Goal: Complete application form

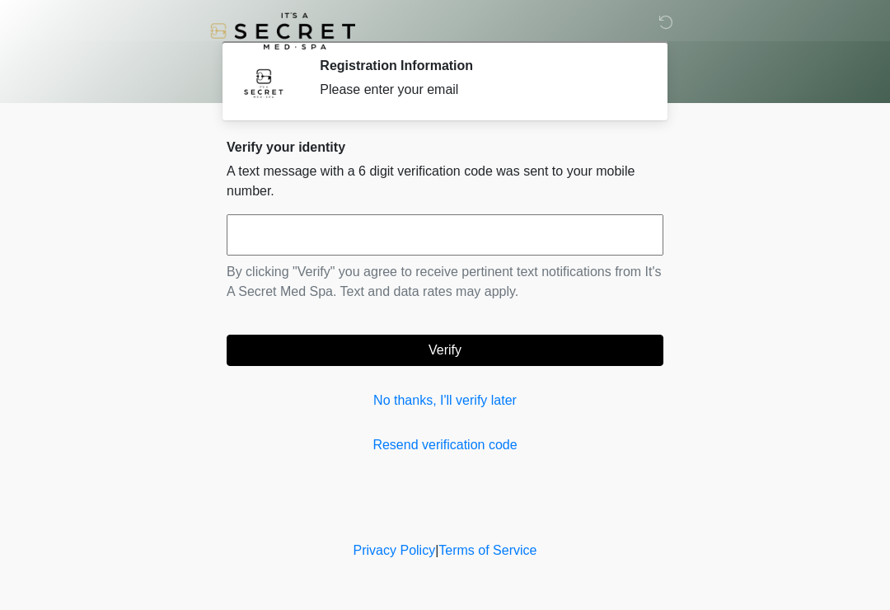
click at [483, 405] on link "No thanks, I'll verify later" at bounding box center [445, 400] width 437 height 20
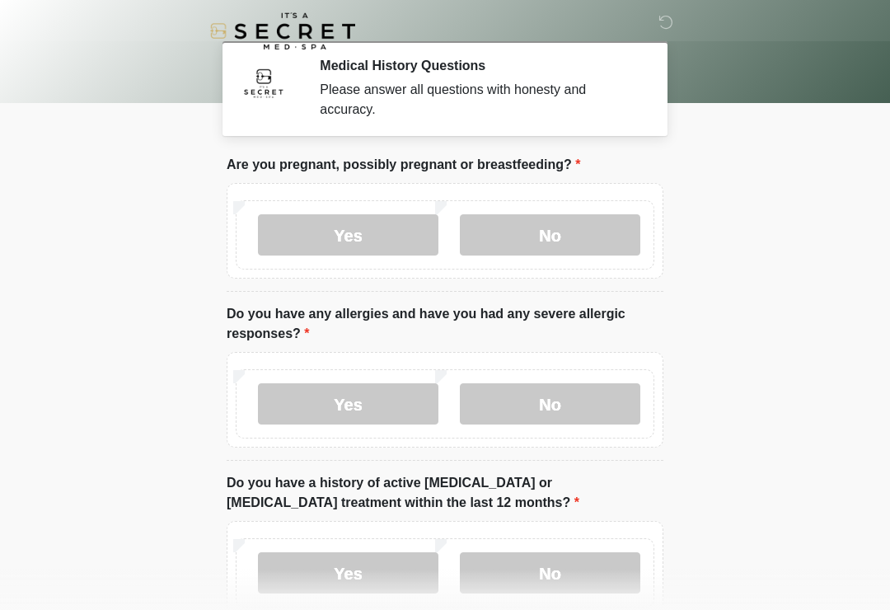
click at [583, 233] on label "No" at bounding box center [550, 234] width 180 height 41
click at [567, 404] on label "No" at bounding box center [550, 403] width 180 height 41
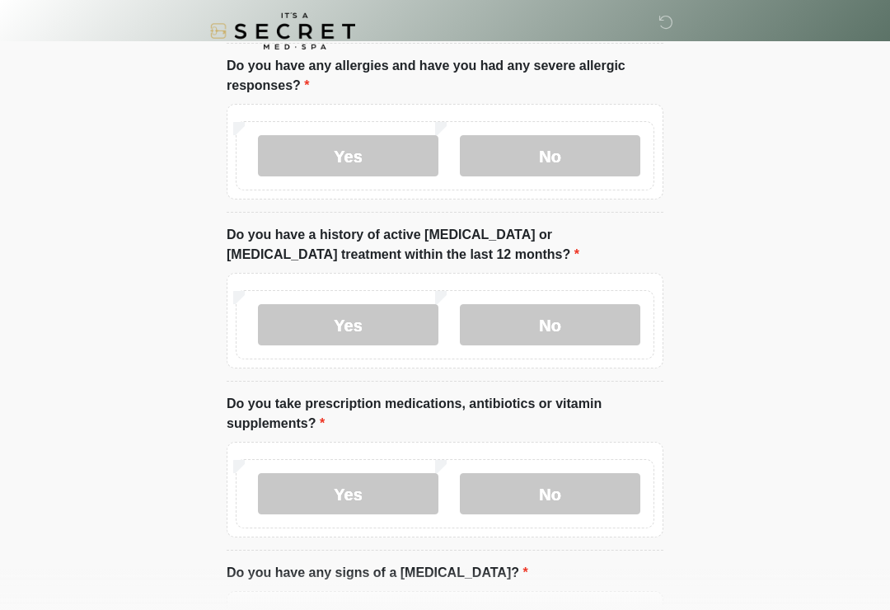
scroll to position [249, 0]
click at [608, 315] on label "No" at bounding box center [550, 323] width 180 height 41
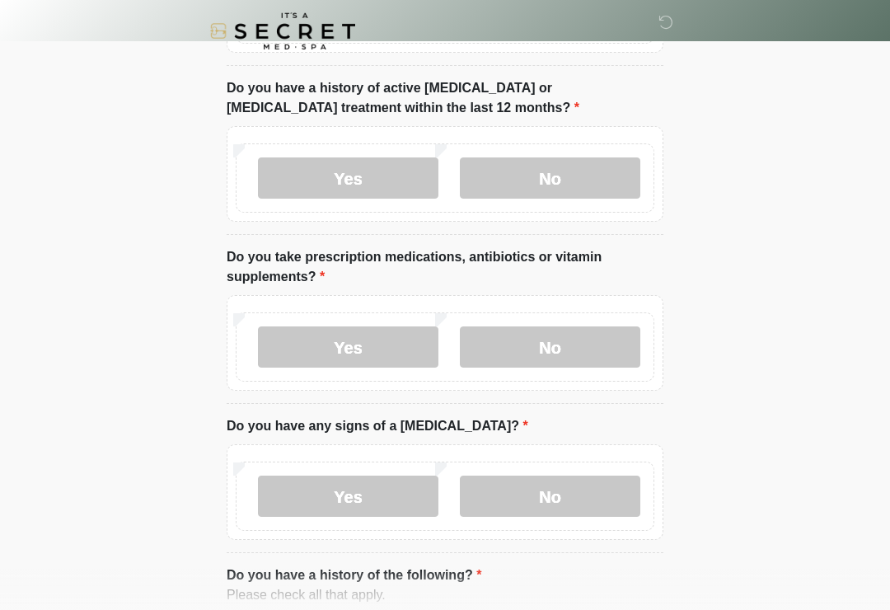
scroll to position [401, 0]
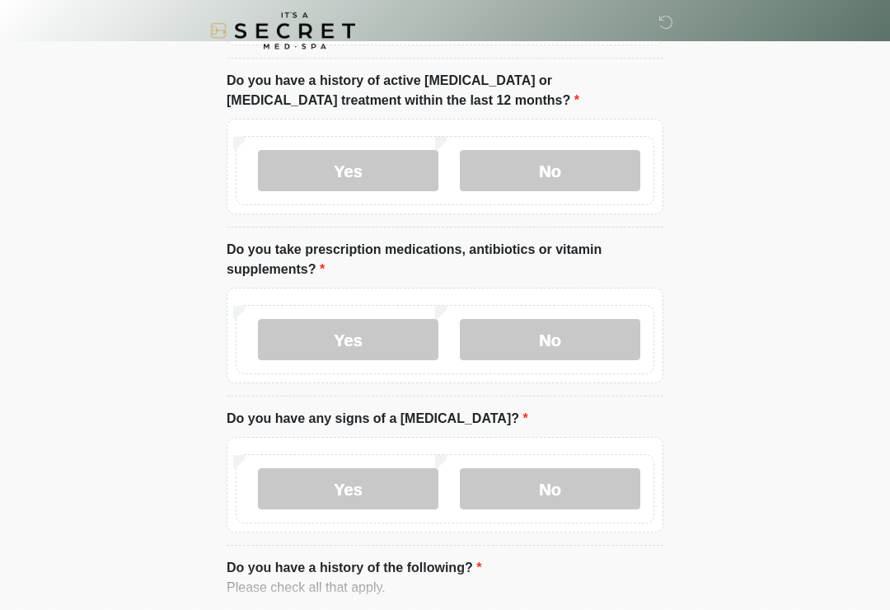
click at [398, 342] on label "Yes" at bounding box center [348, 340] width 180 height 41
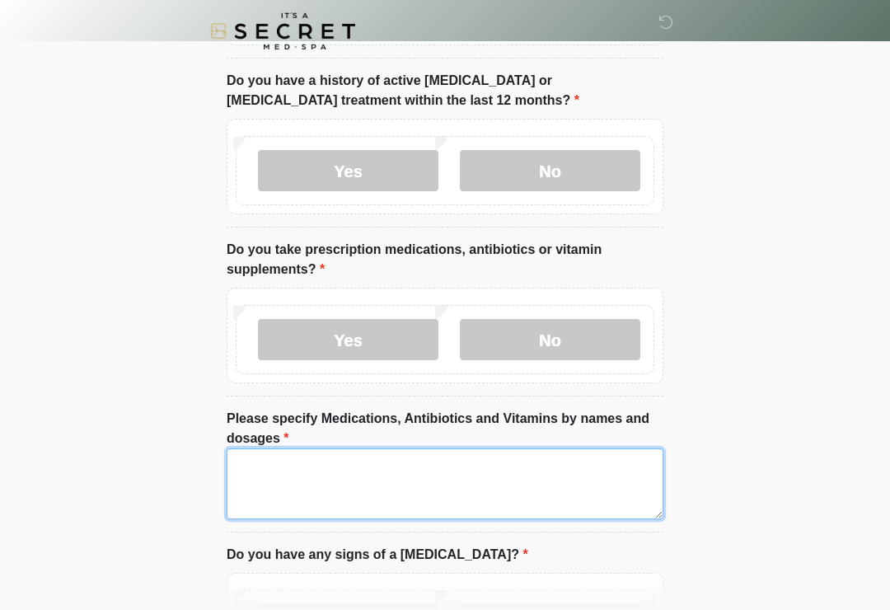
click at [521, 478] on textarea "Please specify Medications, Antibiotics and Vitamins by names and dosages" at bounding box center [445, 483] width 437 height 71
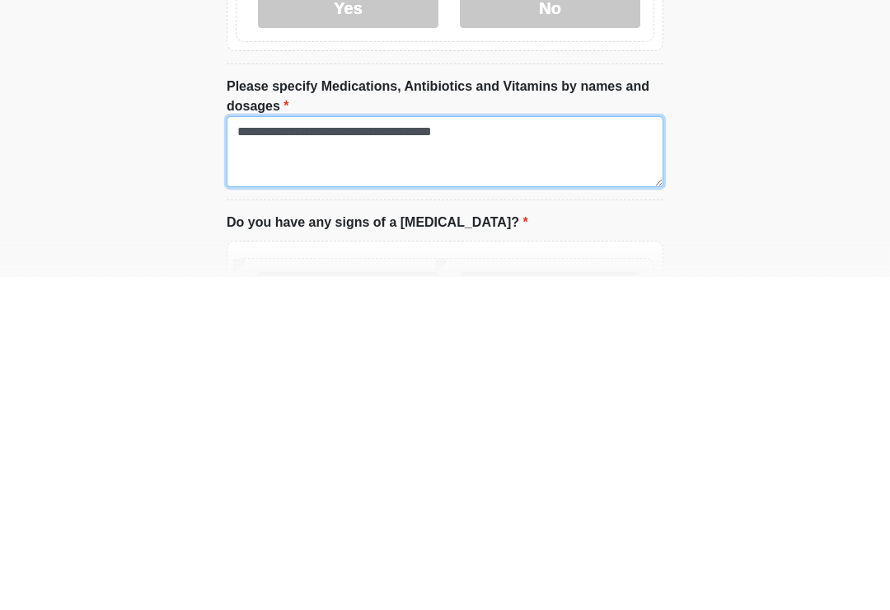
type textarea "**********"
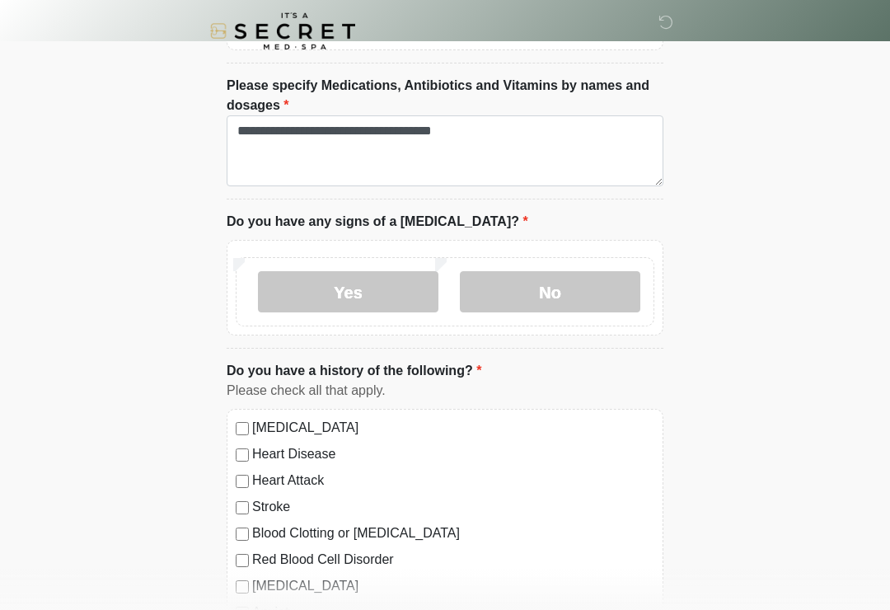
click at [582, 278] on label "No" at bounding box center [550, 291] width 180 height 41
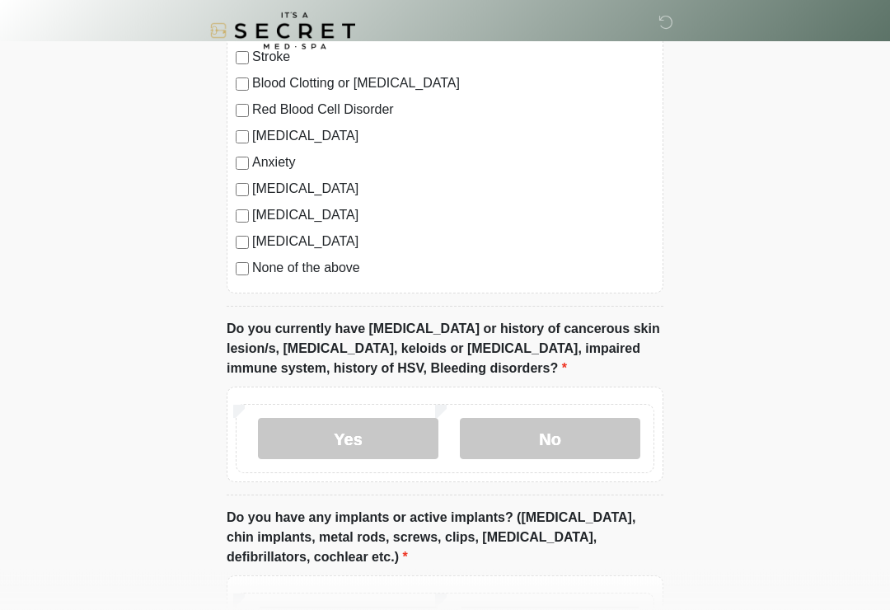
scroll to position [1185, 0]
click at [602, 434] on label "No" at bounding box center [550, 438] width 180 height 41
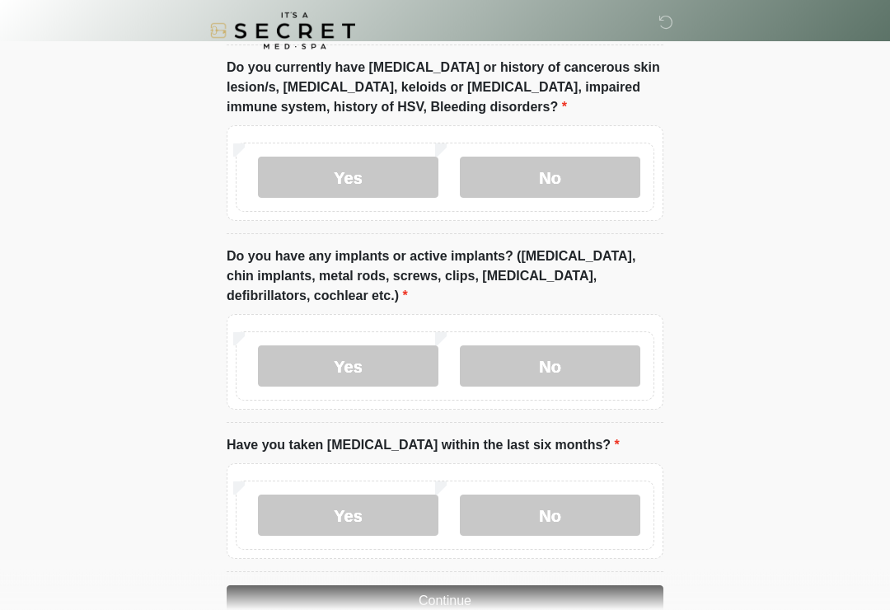
click at [603, 364] on label "No" at bounding box center [550, 366] width 180 height 41
click at [620, 521] on label "No" at bounding box center [550, 514] width 180 height 41
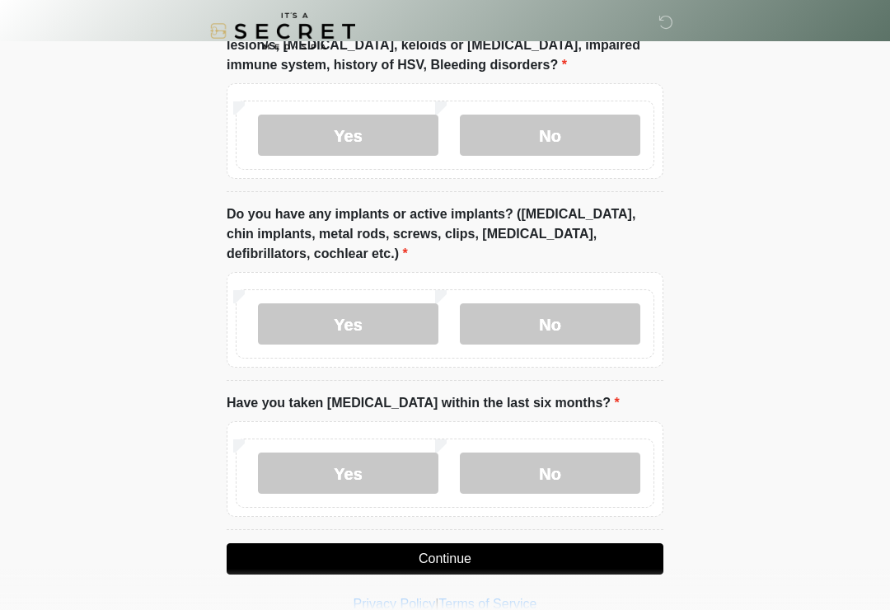
scroll to position [1512, 0]
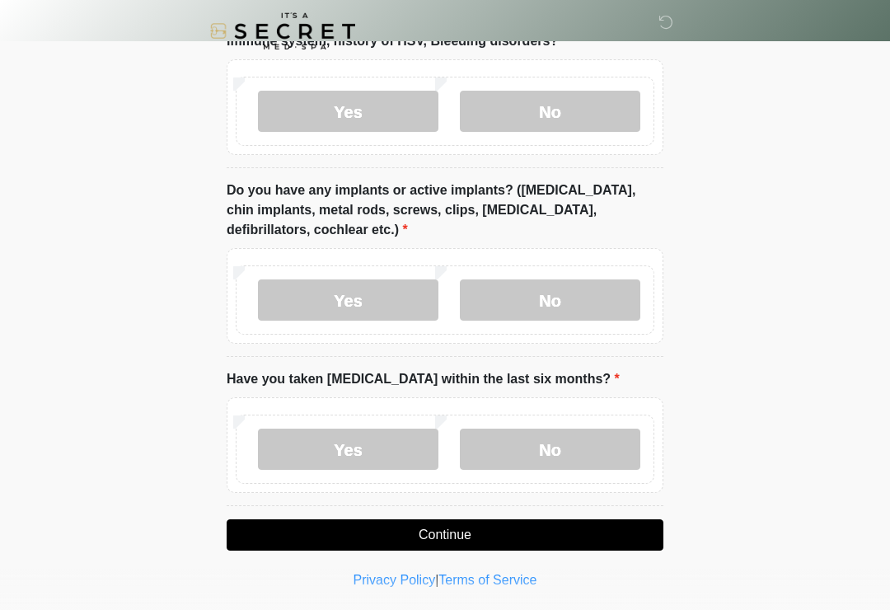
click at [535, 524] on button "Continue" at bounding box center [445, 534] width 437 height 31
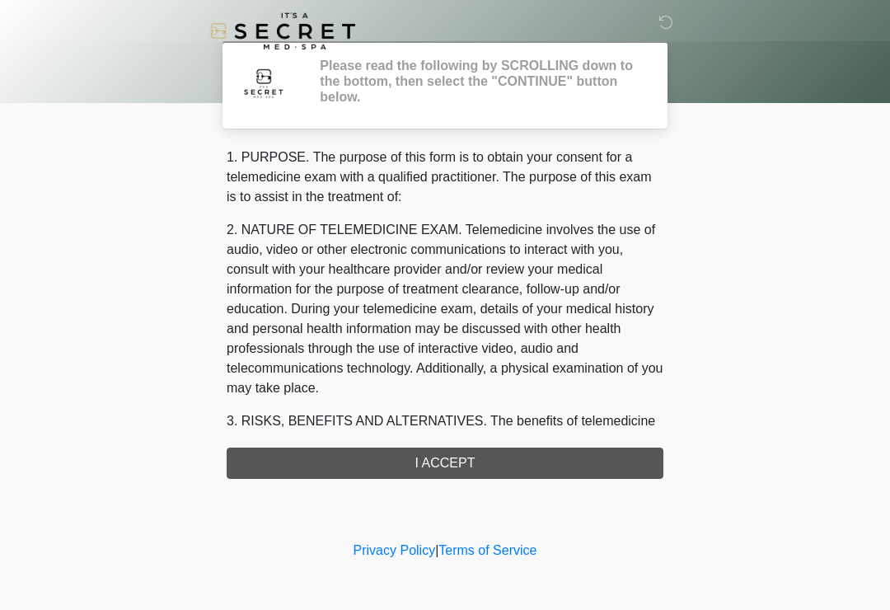
scroll to position [0, 0]
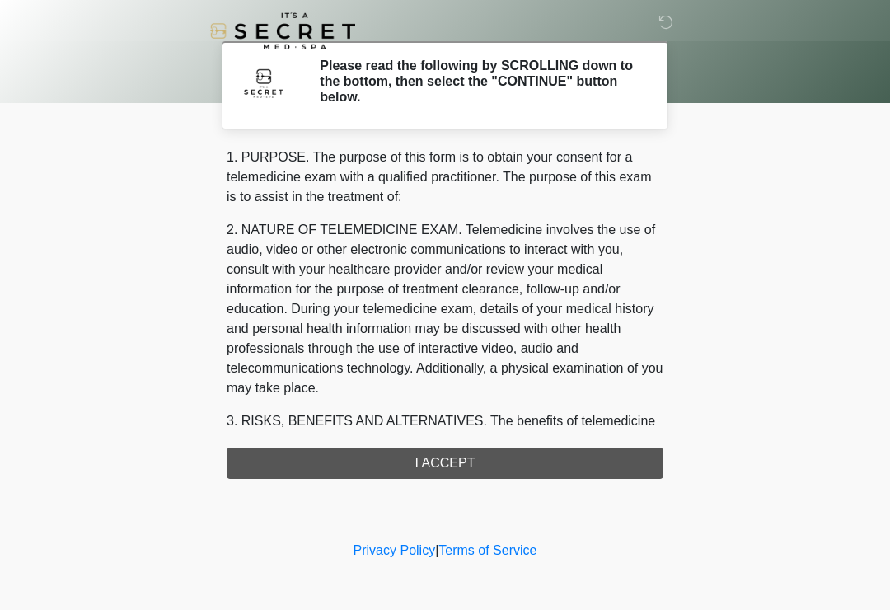
click at [499, 461] on div "1. PURPOSE. The purpose of this form is to obtain your consent for a telemedici…" at bounding box center [445, 312] width 437 height 331
click at [458, 462] on div "1. PURPOSE. The purpose of this form is to obtain your consent for a telemedici…" at bounding box center [445, 312] width 437 height 331
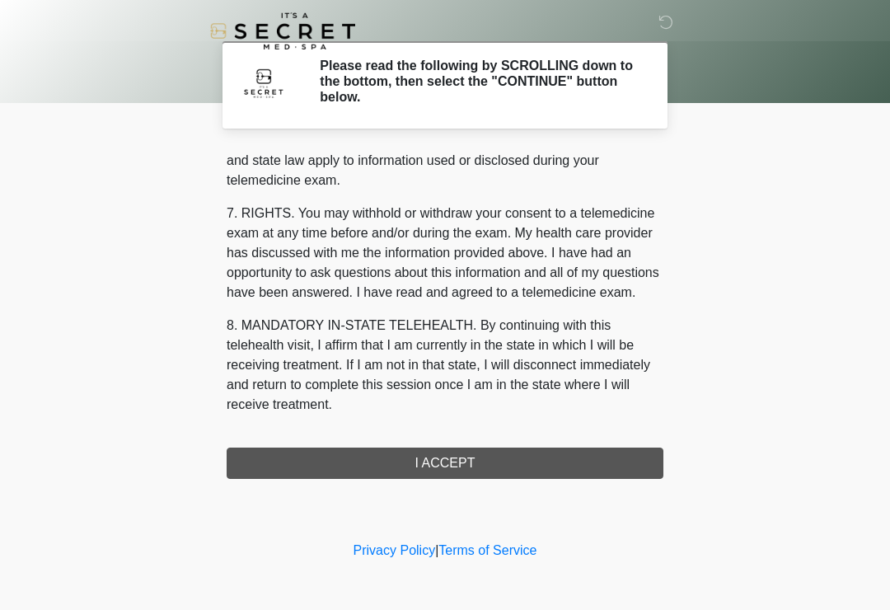
scroll to position [675, 0]
click at [445, 465] on button "I ACCEPT" at bounding box center [445, 462] width 437 height 31
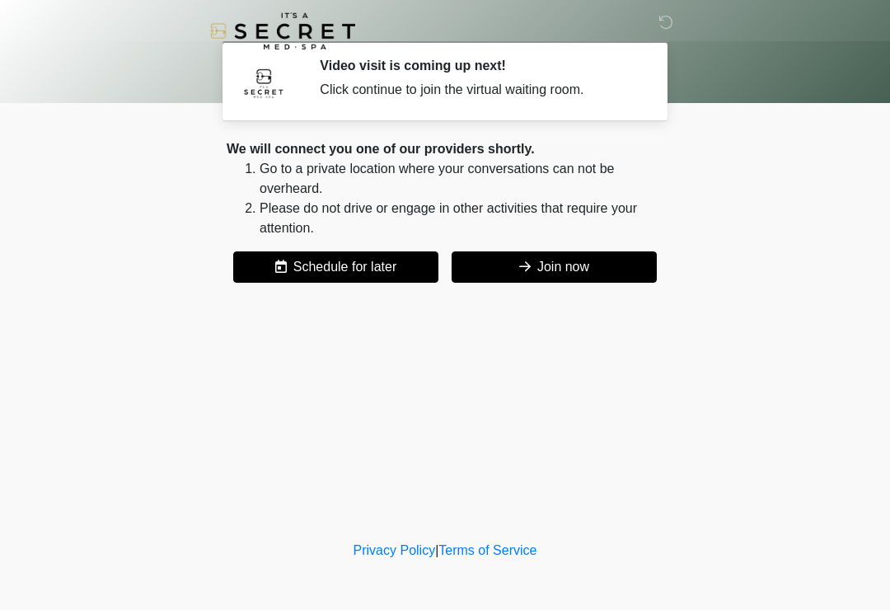
click at [555, 263] on button "Join now" at bounding box center [553, 266] width 205 height 31
